Goal: Transaction & Acquisition: Subscribe to service/newsletter

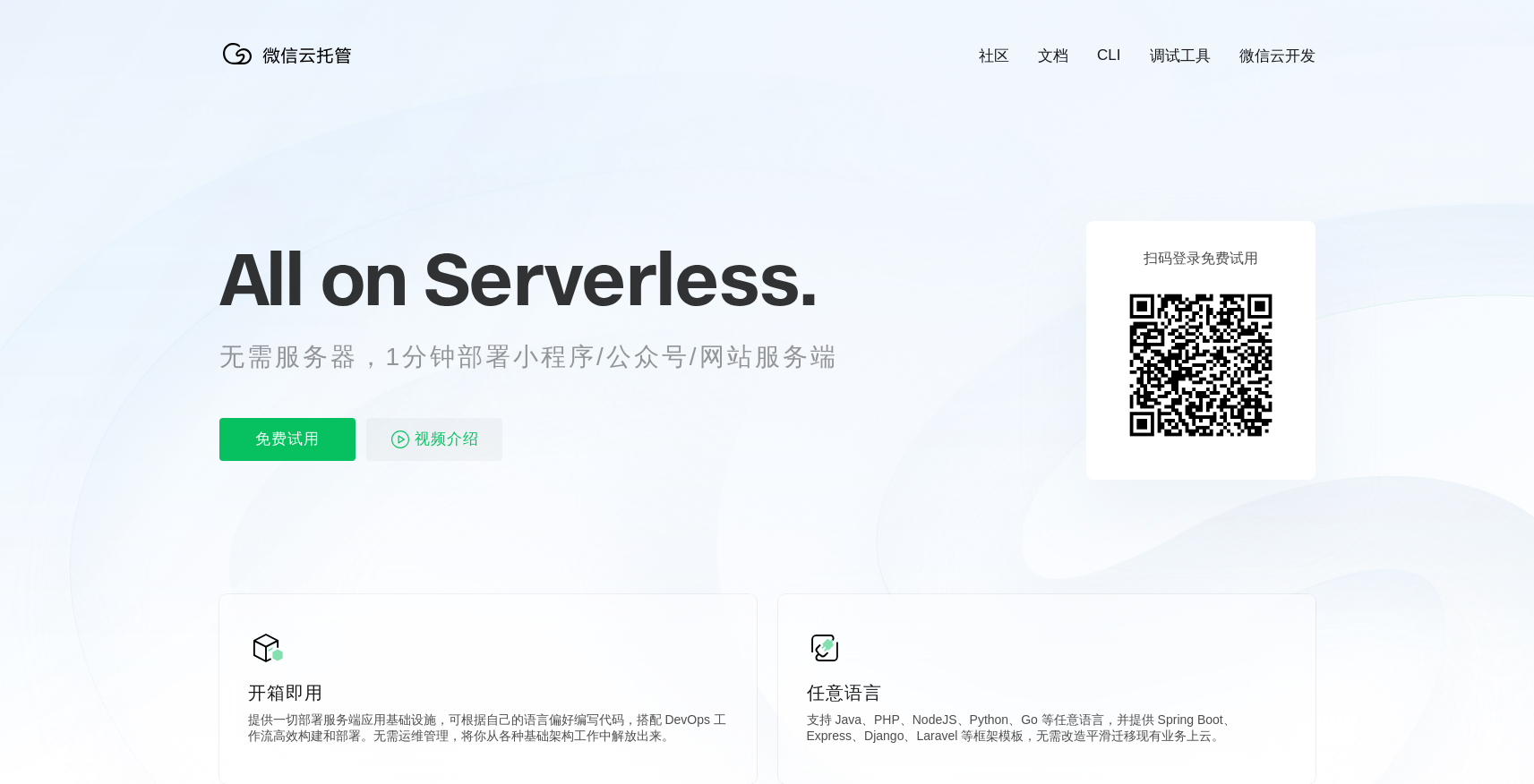
scroll to position [0, 3184]
click at [265, 455] on p "免费试用" at bounding box center [287, 438] width 136 height 43
click at [287, 458] on p "免费试用" at bounding box center [287, 438] width 136 height 43
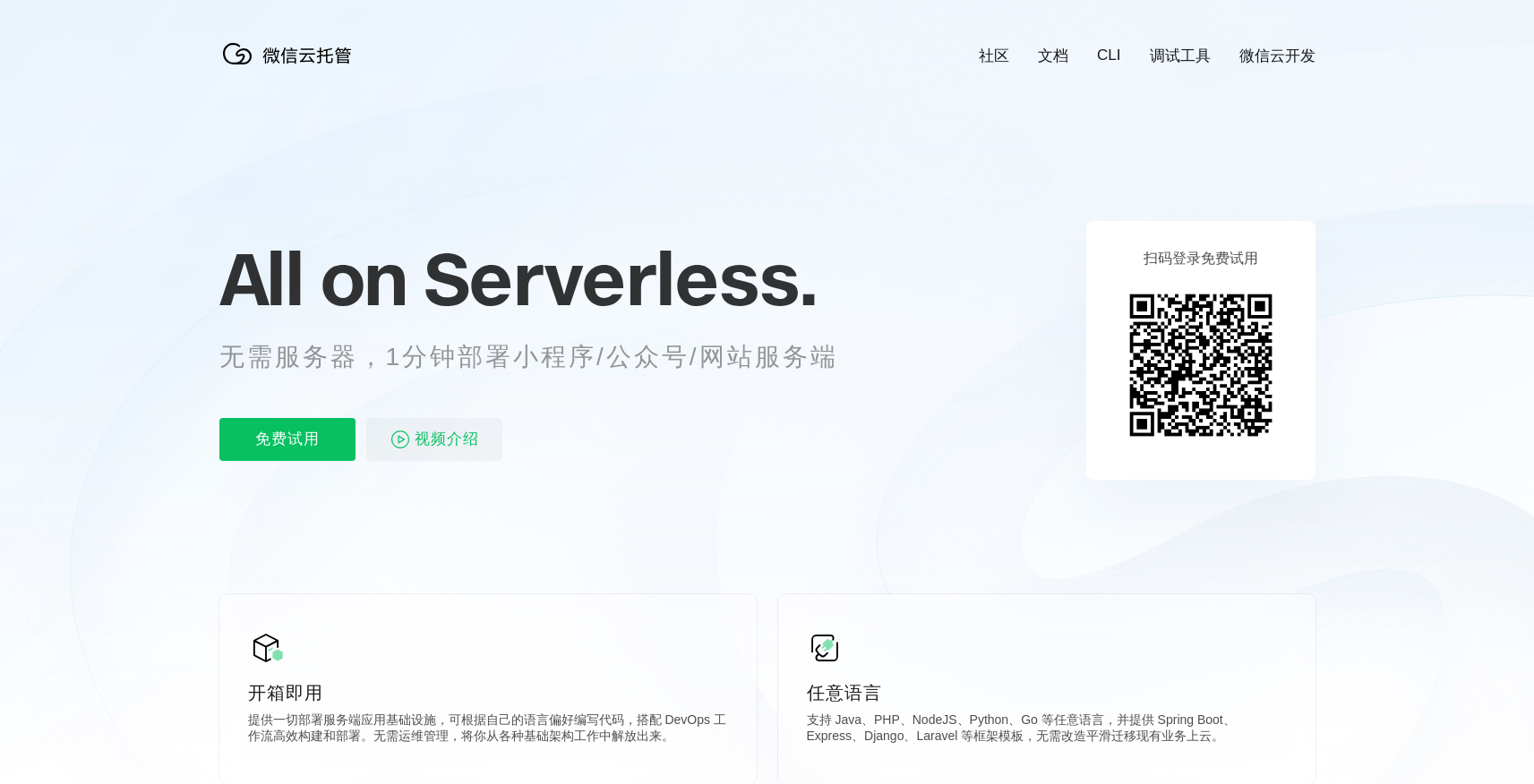
scroll to position [0, 3114]
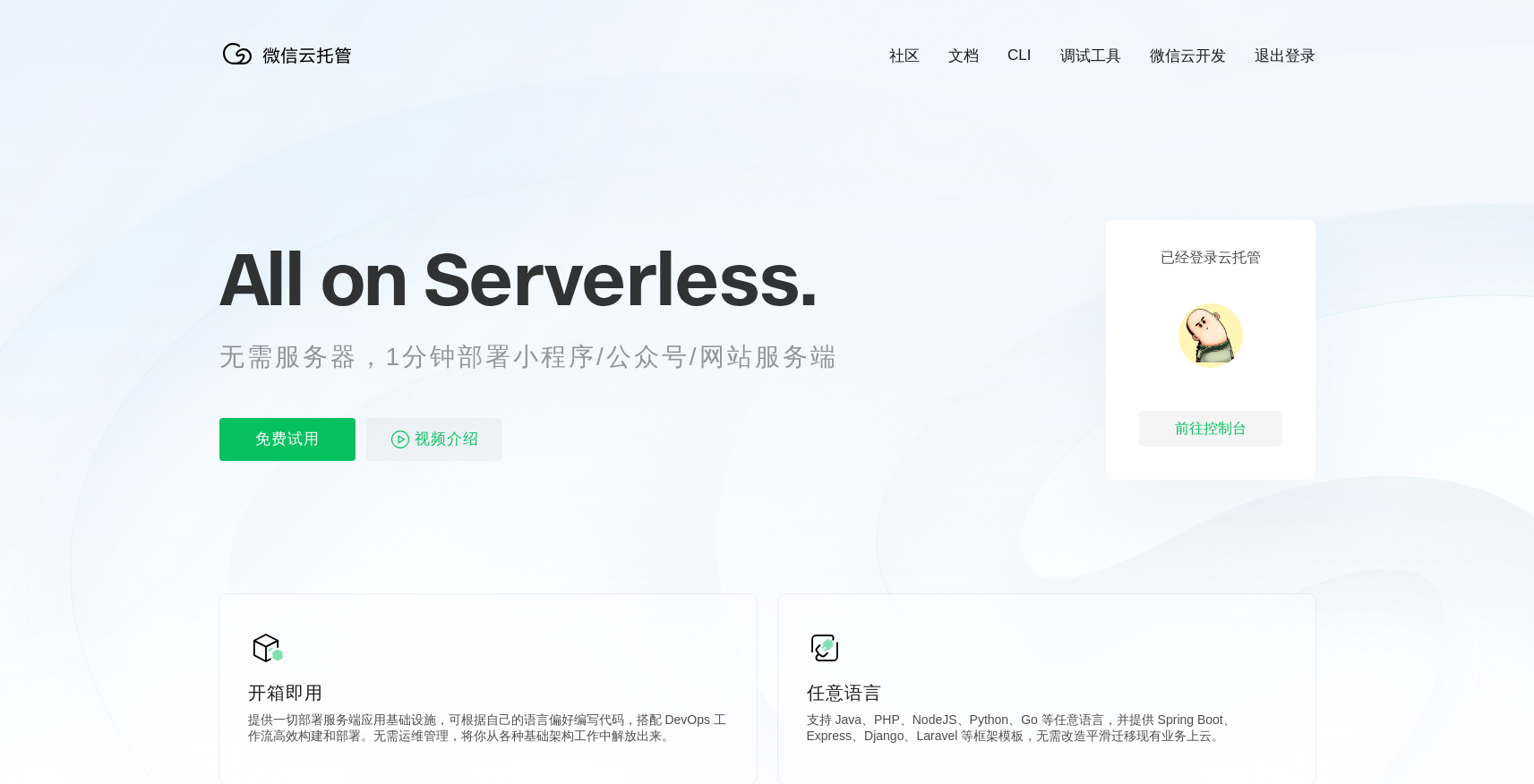
scroll to position [0, 3184]
click at [1215, 437] on div "前往控制台" at bounding box center [1211, 429] width 144 height 36
click at [973, 366] on icon at bounding box center [767, 483] width 1719 height 966
click at [1203, 428] on div "前往控制台" at bounding box center [1211, 429] width 144 height 36
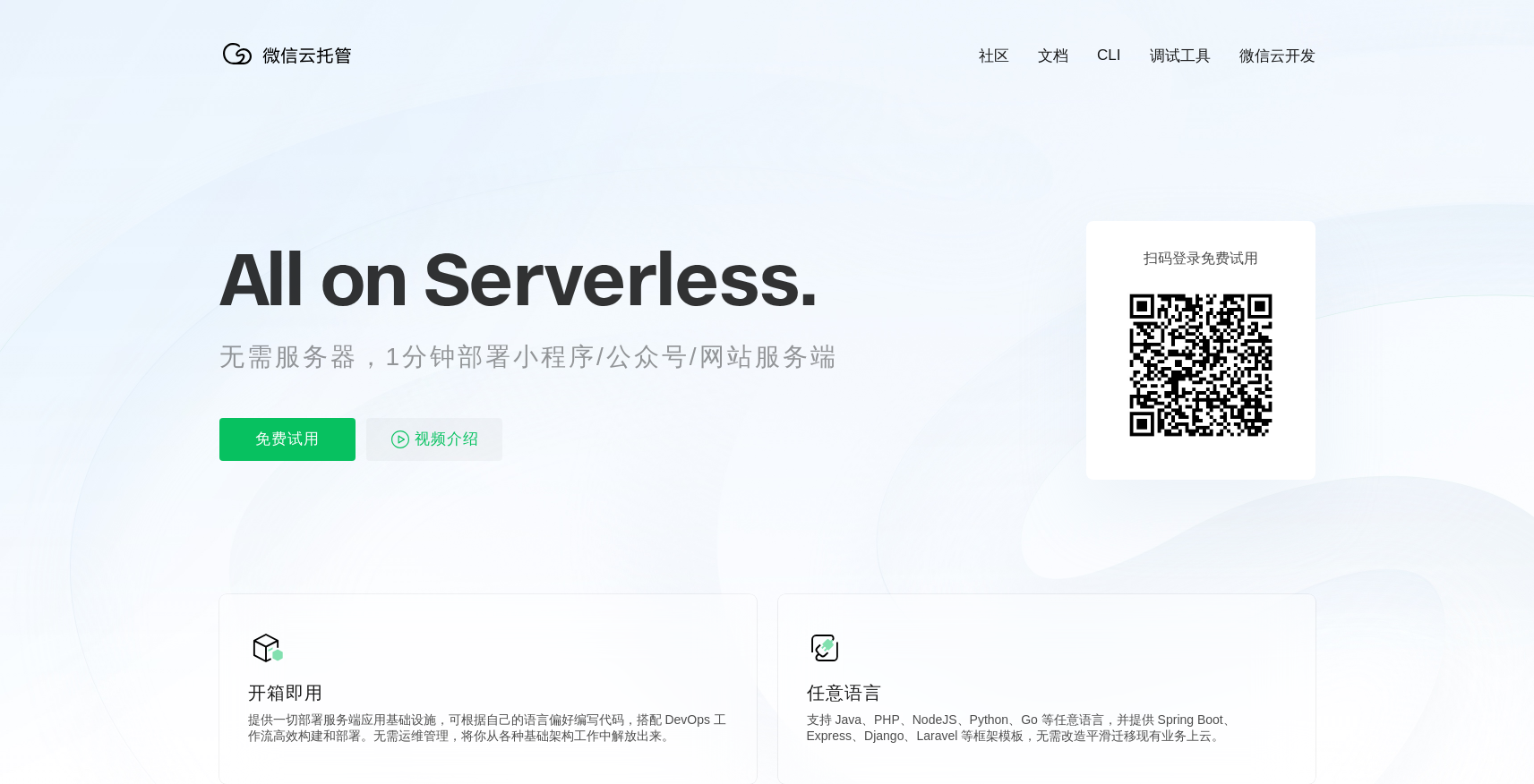
scroll to position [0, 3184]
